Goal: Transaction & Acquisition: Purchase product/service

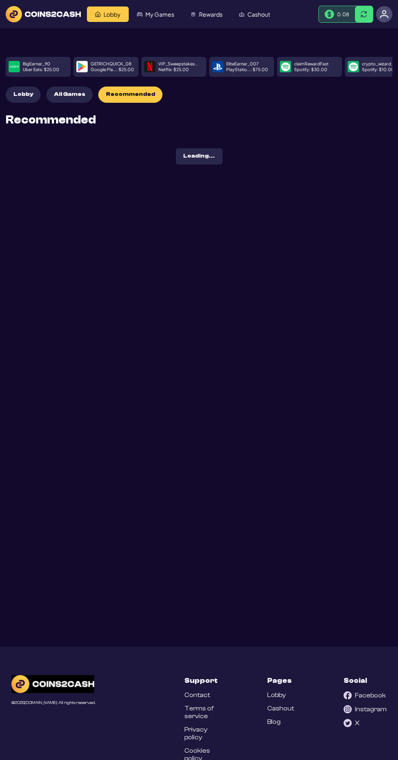
click at [74, 97] on span "All Games" at bounding box center [69, 94] width 31 height 7
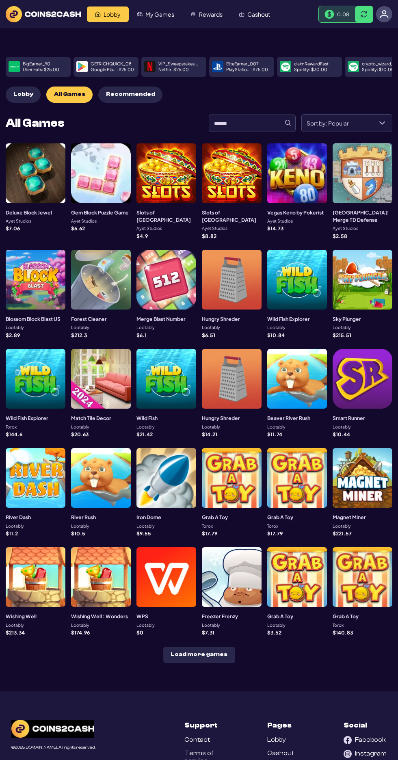
click at [349, 127] on span "Sort by: Popular" at bounding box center [337, 123] width 71 height 17
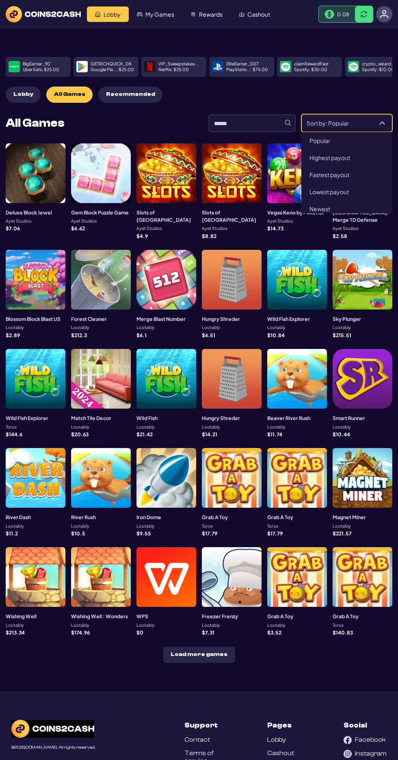
click at [328, 175] on span "Fastest payout" at bounding box center [330, 174] width 40 height 7
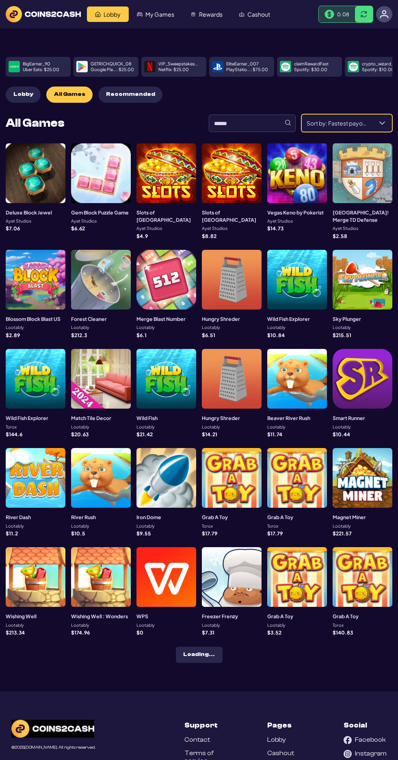
click at [346, 128] on span "Sort by: Fastest payout" at bounding box center [337, 123] width 71 height 17
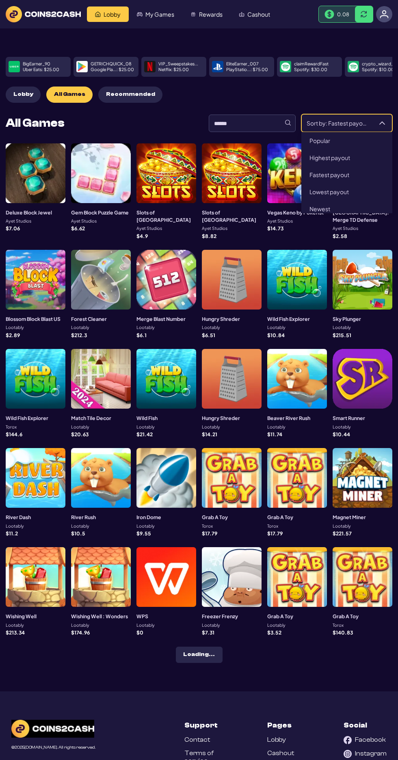
click at [325, 158] on span "Highest payout" at bounding box center [330, 157] width 41 height 7
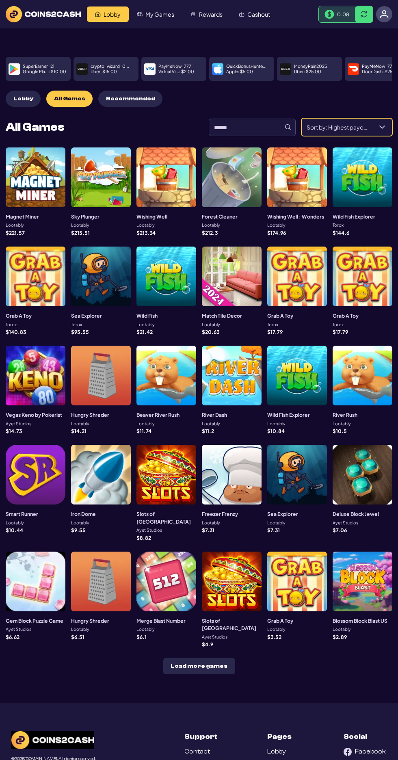
click at [350, 123] on span "Sort by: Highest payout" at bounding box center [337, 127] width 71 height 17
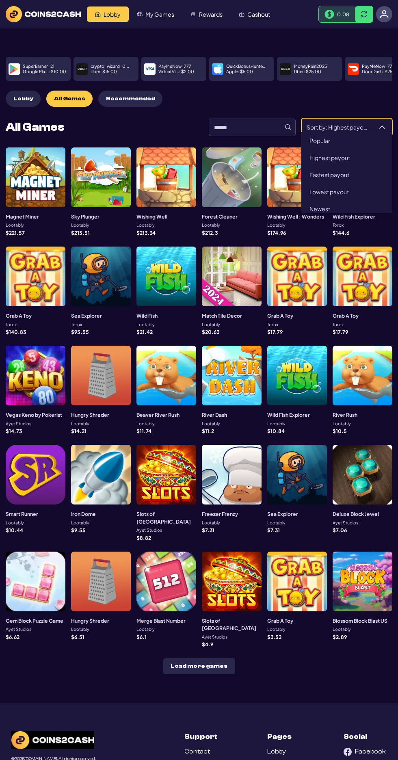
click at [316, 171] on span "Fastest payout" at bounding box center [330, 174] width 40 height 7
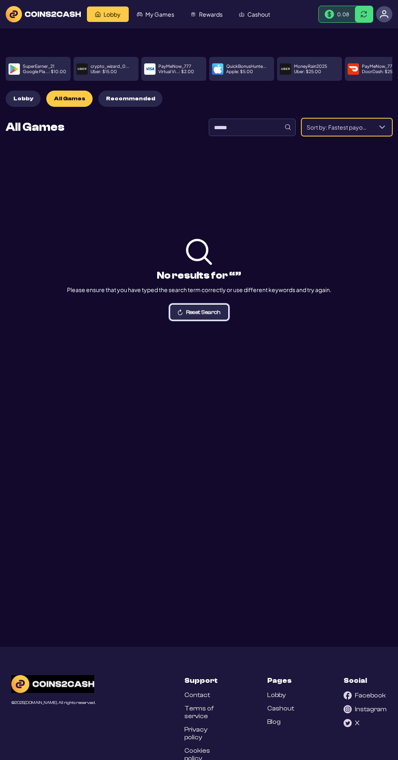
click at [206, 310] on button "Reset Search" at bounding box center [199, 312] width 58 height 15
click at [192, 315] on span "Reset Search" at bounding box center [203, 313] width 35 height 6
click at [338, 123] on span "Sort by: Fastest payout" at bounding box center [337, 127] width 71 height 17
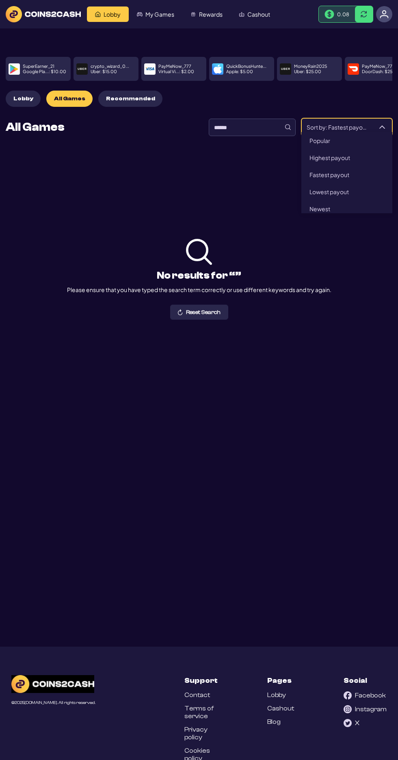
click at [327, 154] on span "Highest payout" at bounding box center [330, 157] width 41 height 7
type input "**********"
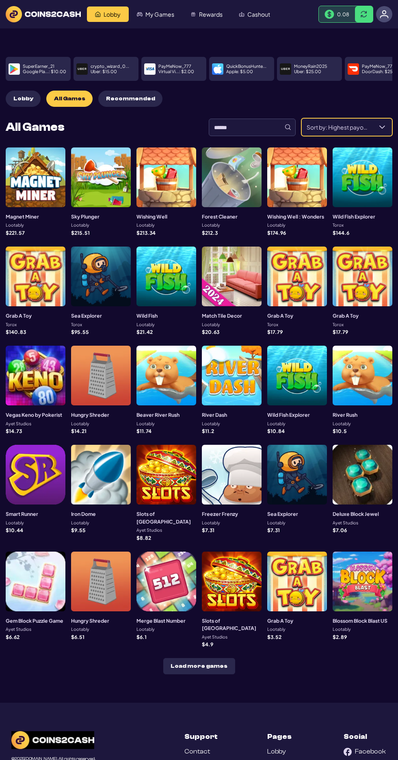
click at [116, 182] on div at bounding box center [101, 178] width 60 height 60
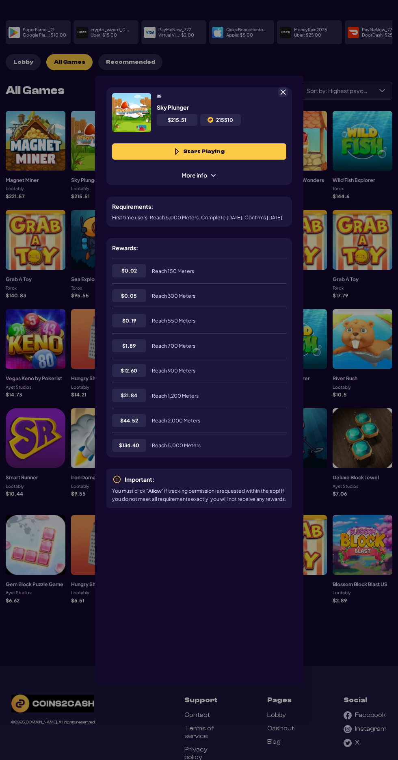
scroll to position [41, 0]
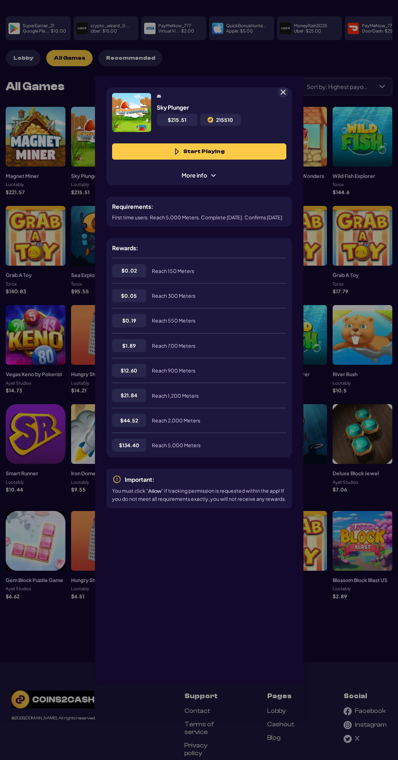
click at [283, 89] on span at bounding box center [283, 92] width 7 height 7
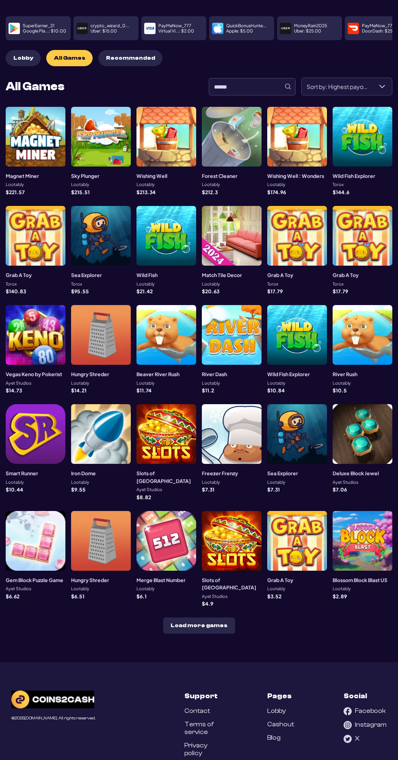
click at [31, 146] on div at bounding box center [36, 137] width 60 height 60
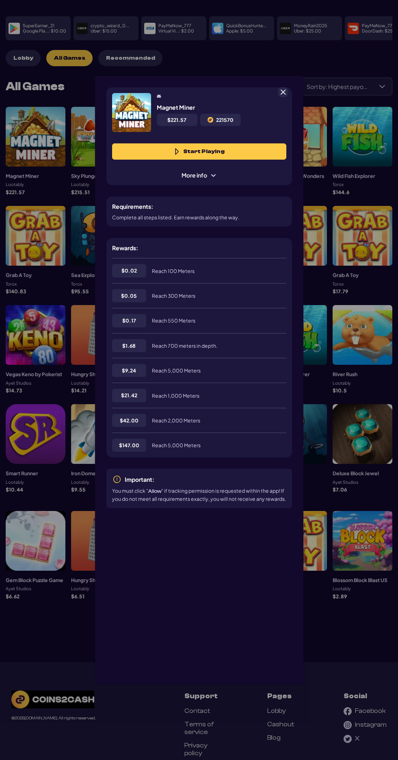
click at [283, 89] on span at bounding box center [283, 92] width 7 height 7
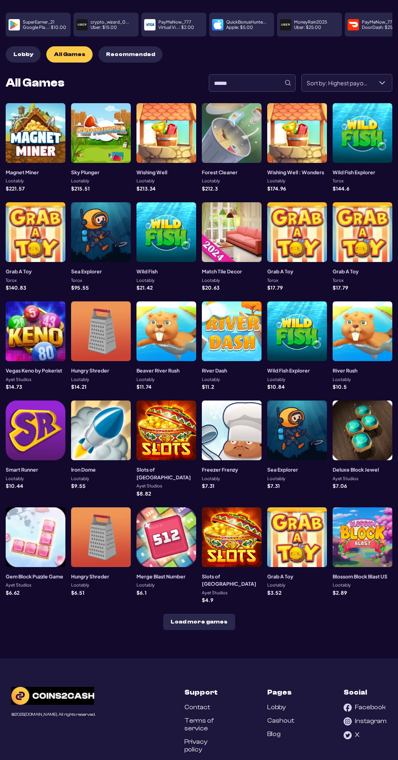
scroll to position [54, 0]
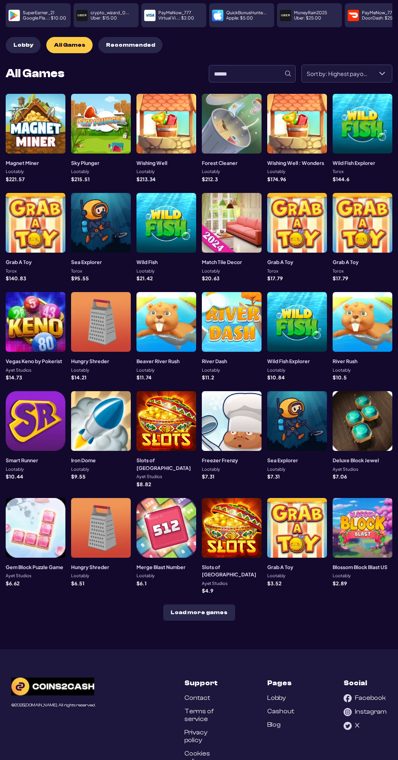
click at [191, 605] on button "Load more games" at bounding box center [199, 613] width 72 height 16
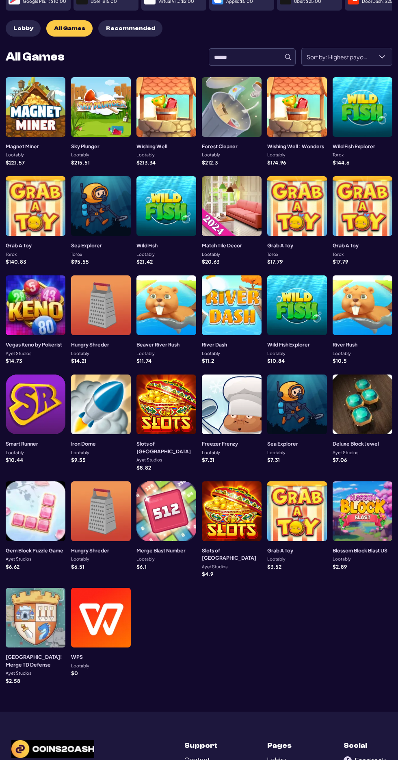
scroll to position [114, 0]
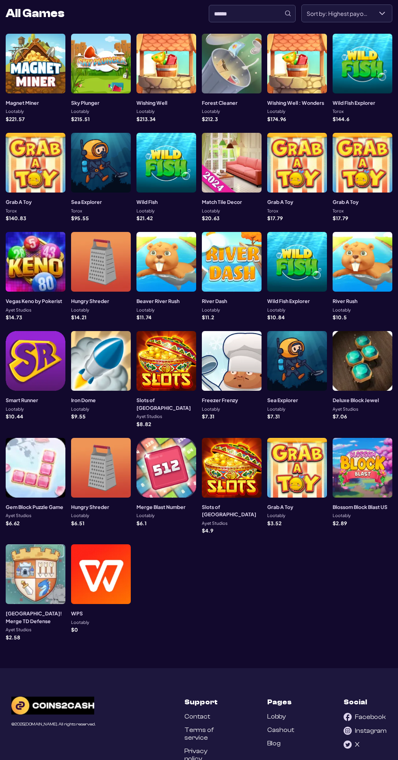
click at [28, 581] on div at bounding box center [36, 575] width 60 height 60
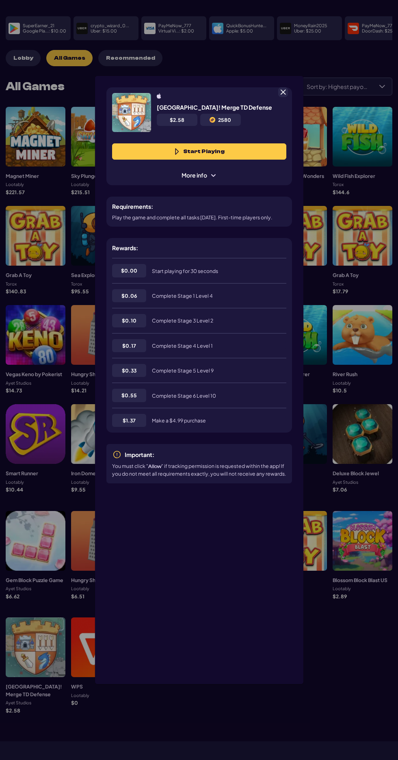
scroll to position [41, 0]
click at [283, 96] on span at bounding box center [283, 92] width 7 height 7
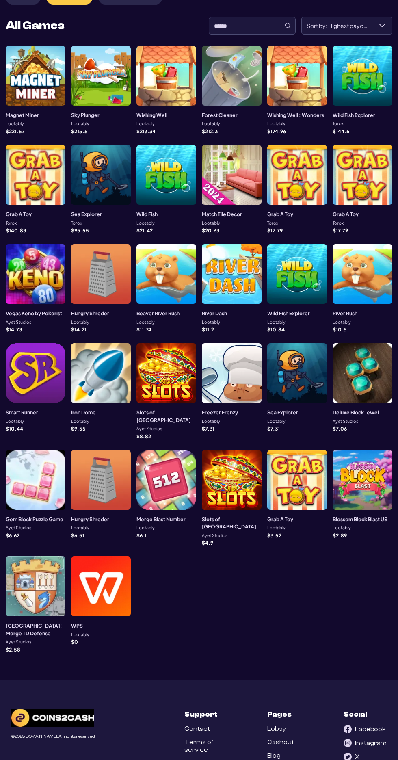
scroll to position [114, 0]
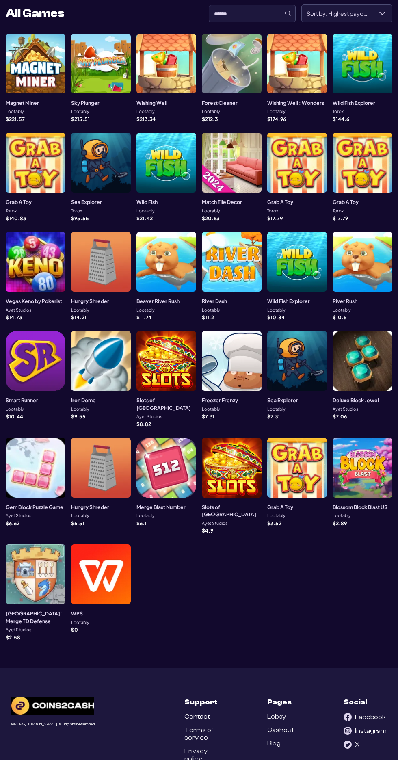
click at [231, 375] on div at bounding box center [232, 361] width 60 height 60
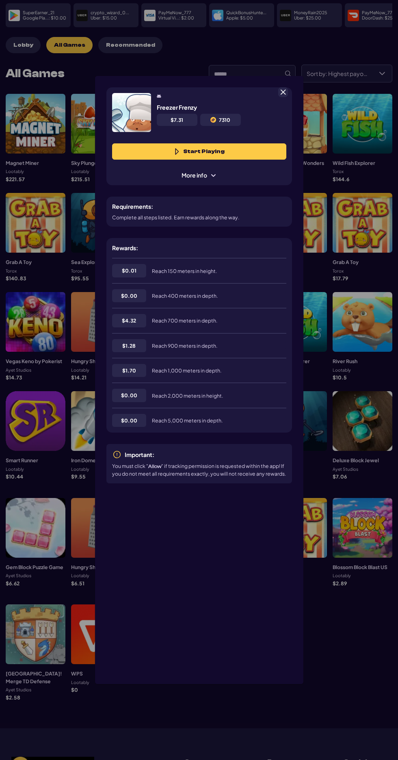
scroll to position [41, 0]
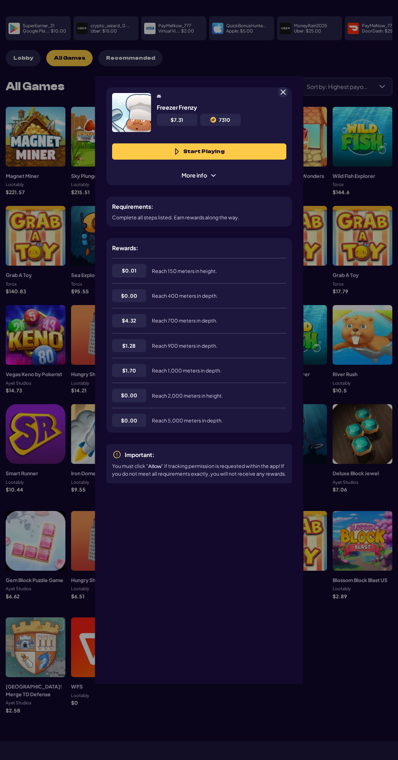
click at [189, 179] on span "More info" at bounding box center [199, 175] width 46 height 9
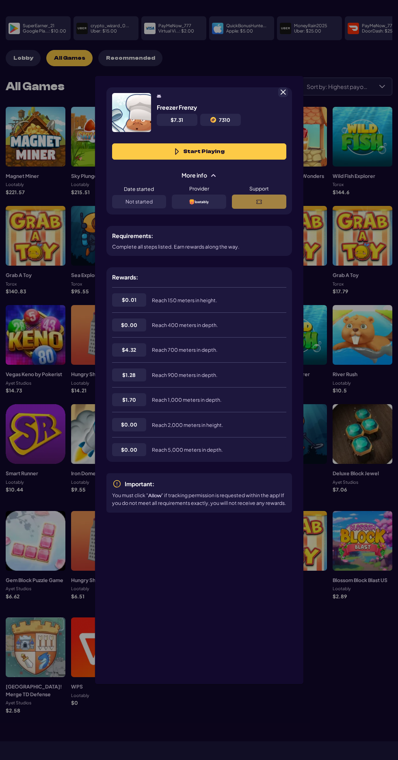
click at [195, 180] on span "More info" at bounding box center [199, 175] width 46 height 9
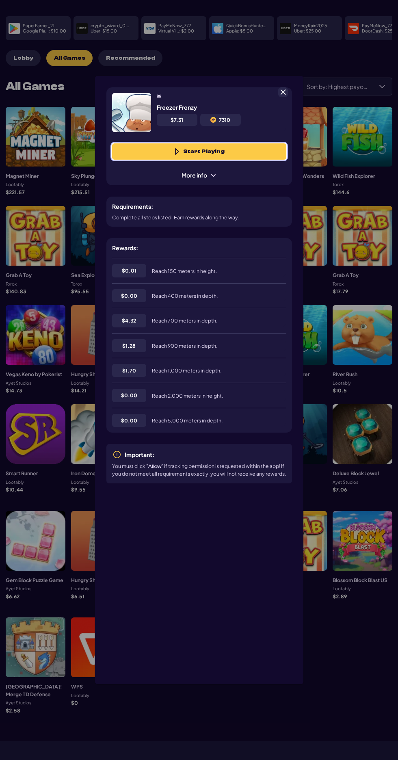
click at [127, 151] on button "Start Playing" at bounding box center [199, 151] width 174 height 16
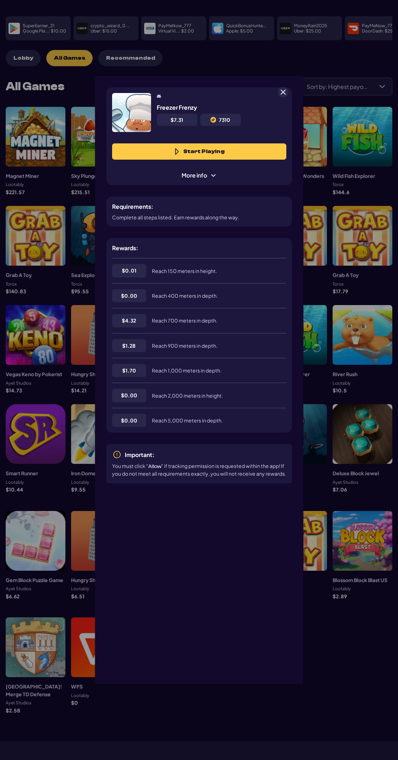
click at [283, 89] on span at bounding box center [283, 92] width 7 height 7
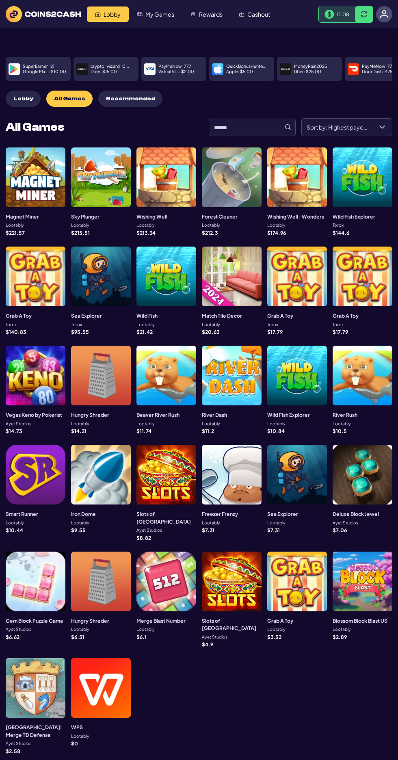
scroll to position [0, 0]
click at [156, 184] on div at bounding box center [167, 178] width 60 height 60
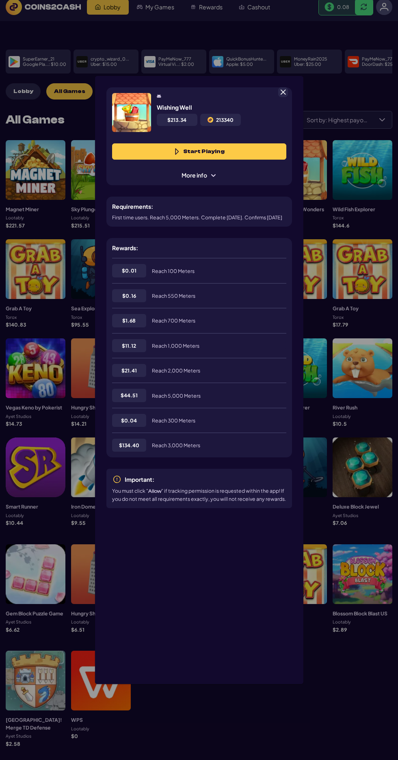
scroll to position [41, 0]
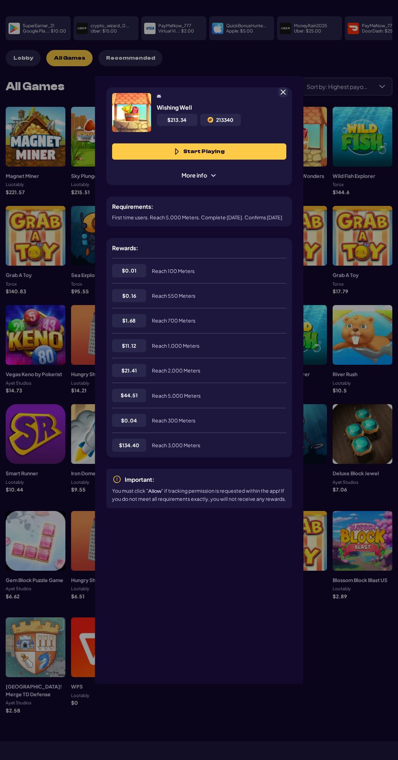
click at [169, 143] on button "Start Playing" at bounding box center [199, 151] width 174 height 16
click at [281, 89] on span at bounding box center [283, 92] width 7 height 7
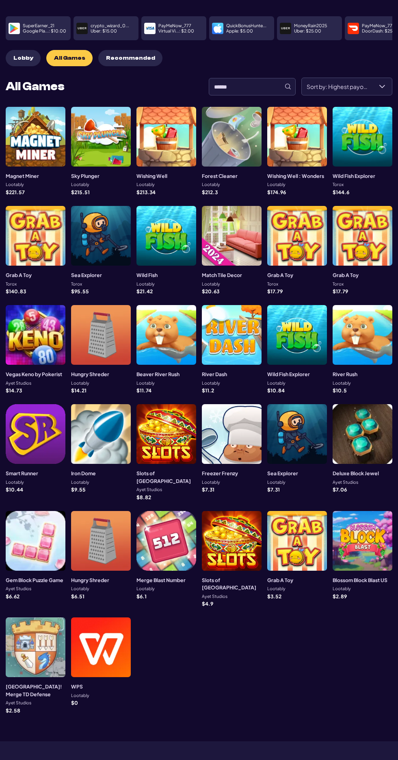
click at [35, 225] on div at bounding box center [36, 236] width 60 height 60
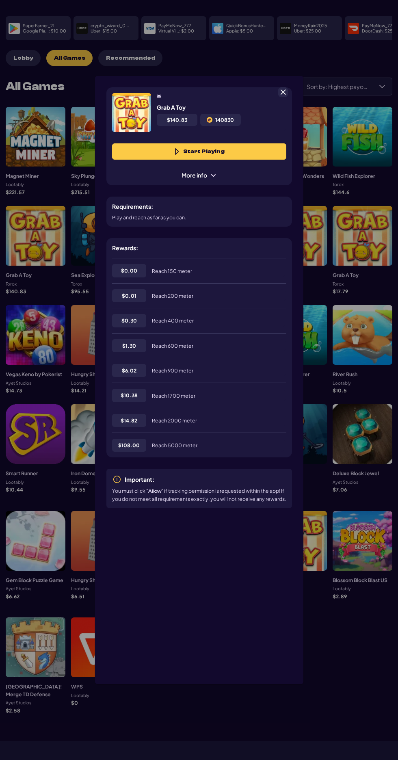
click at [285, 89] on span at bounding box center [283, 92] width 7 height 7
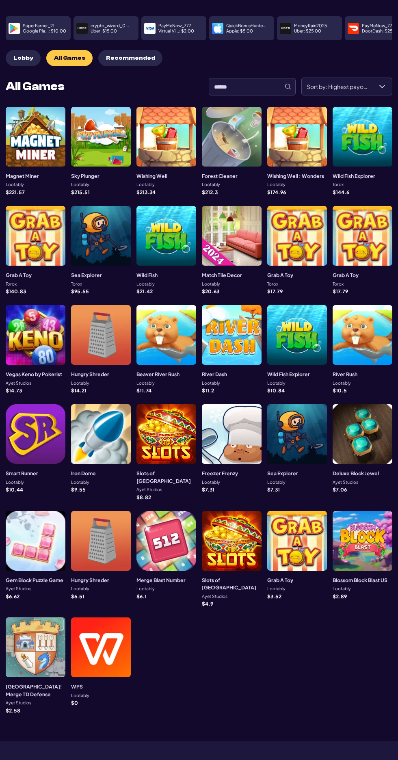
click at [38, 218] on div at bounding box center [36, 236] width 60 height 60
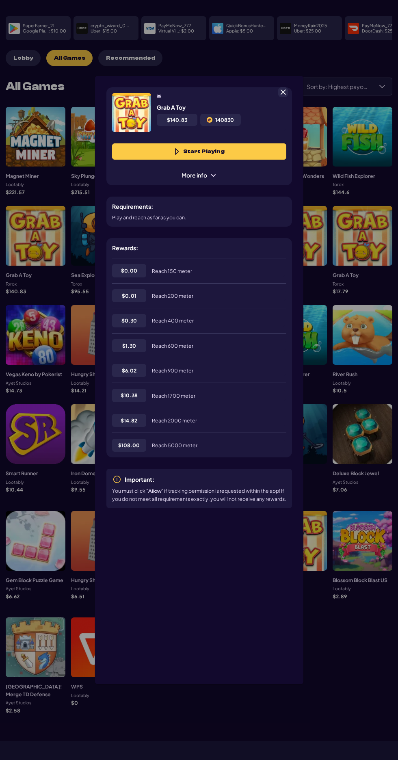
click at [163, 143] on button "Start Playing" at bounding box center [199, 151] width 174 height 16
